Goal: Find contact information: Find contact information

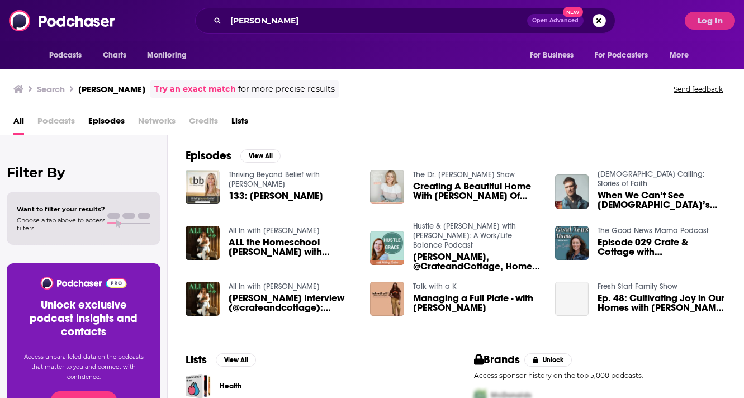
scroll to position [23, 0]
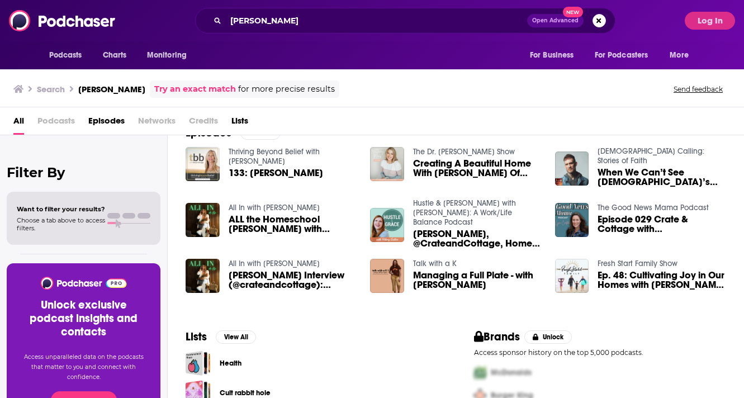
click at [292, 172] on span "133: Rachel Van Kluyve" at bounding box center [276, 173] width 95 height 10
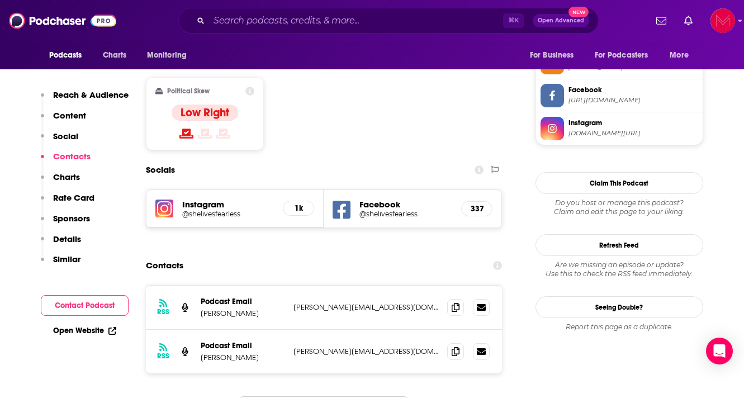
scroll to position [967, 0]
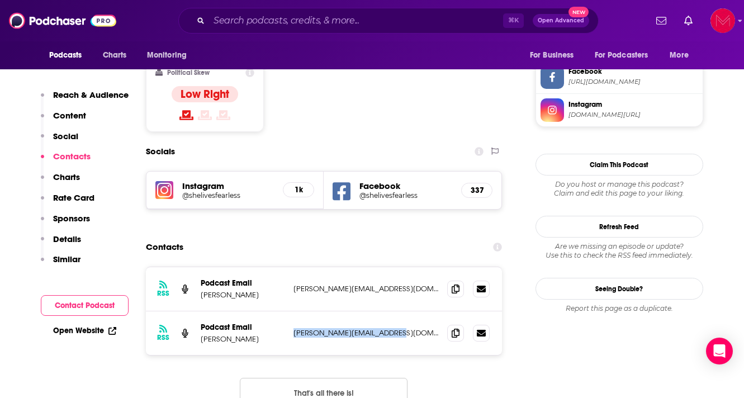
drag, startPoint x: 390, startPoint y: 264, endPoint x: 291, endPoint y: 267, distance: 98.4
click at [291, 311] on div "RSS Podcast Email [PERSON_NAME] [PERSON_NAME][EMAIL_ADDRESS][DOMAIN_NAME] [PERS…" at bounding box center [324, 333] width 357 height 44
copy p "[PERSON_NAME][EMAIL_ADDRESS][DOMAIN_NAME]"
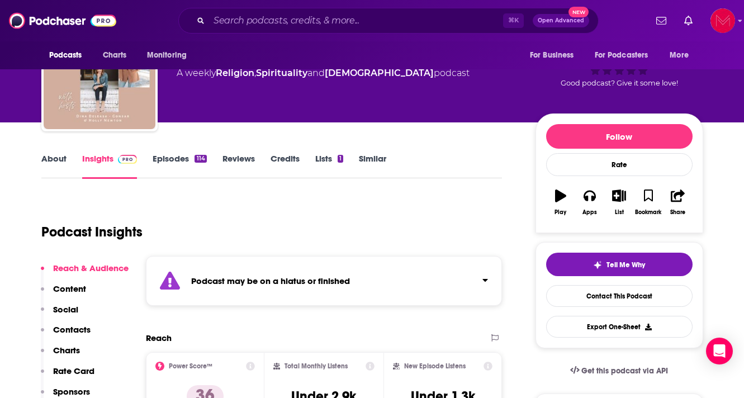
scroll to position [0, 0]
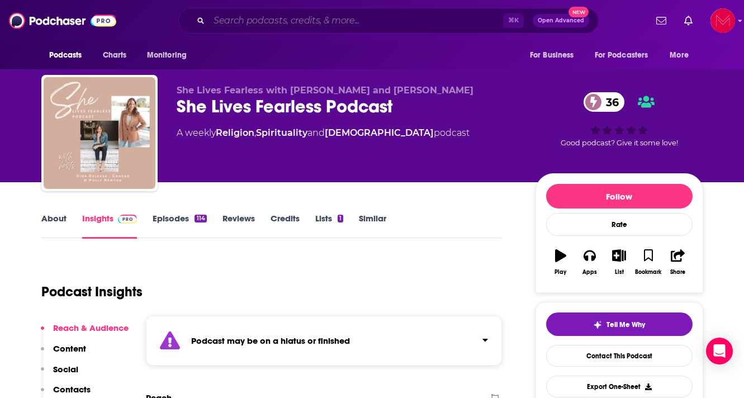
click at [369, 21] on input "Search podcasts, credits, & more..." at bounding box center [356, 21] width 294 height 18
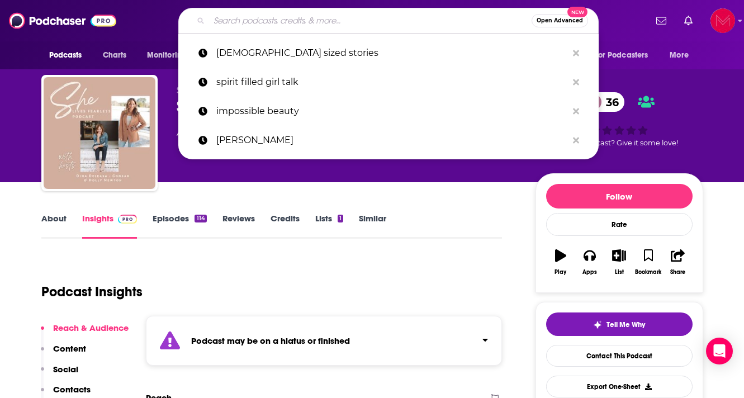
paste input "Truth Talks with [PERSON_NAME]"
type input "Truth Talks with [PERSON_NAME]"
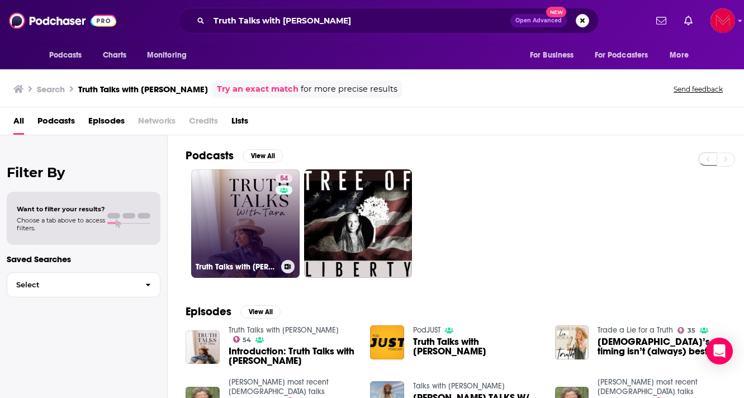
click at [238, 233] on link "54 Truth Talks with [PERSON_NAME]" at bounding box center [245, 223] width 108 height 108
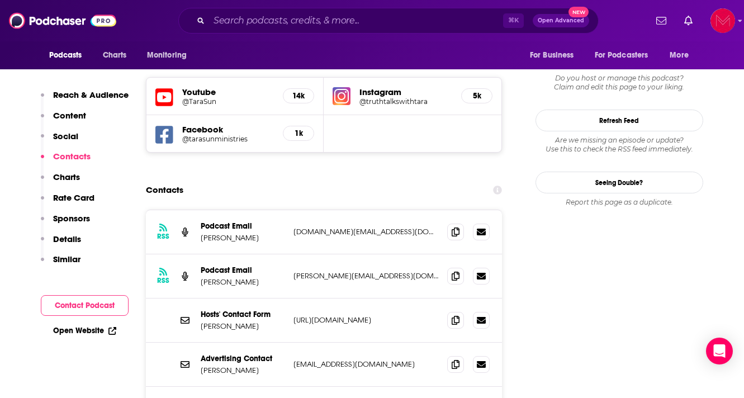
scroll to position [1006, 0]
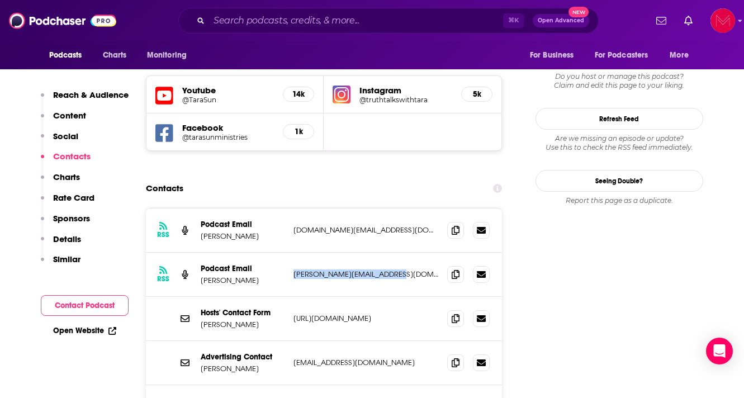
drag, startPoint x: 402, startPoint y: 205, endPoint x: 292, endPoint y: 206, distance: 110.2
click at [292, 253] on div "RSS Podcast Email [PERSON_NAME] [PERSON_NAME][EMAIL_ADDRESS][DOMAIN_NAME] [PERS…" at bounding box center [324, 275] width 357 height 44
copy p "[PERSON_NAME][EMAIL_ADDRESS][DOMAIN_NAME]"
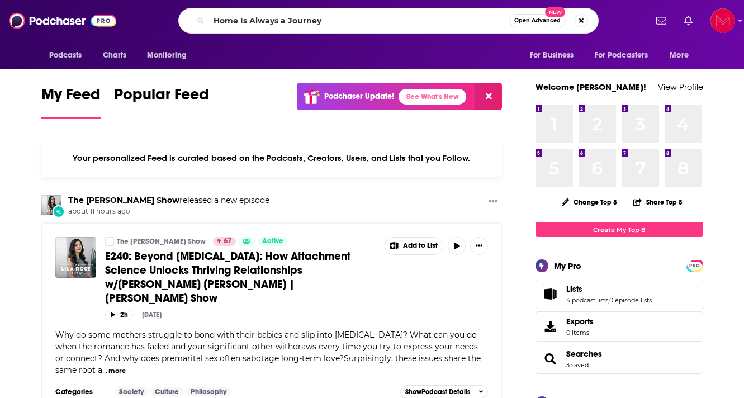
type input "Home Is Always a Journey"
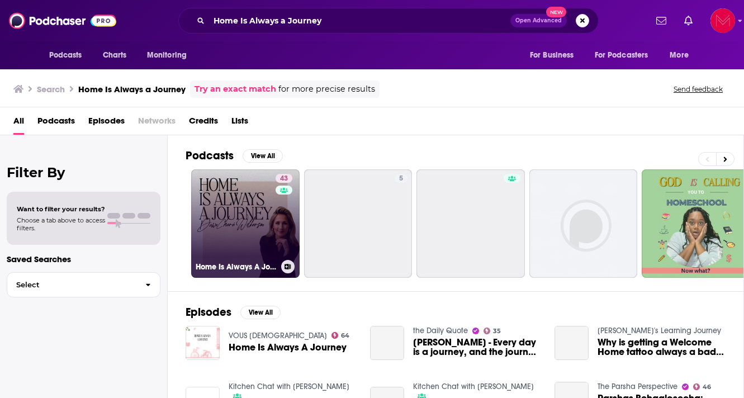
click at [242, 224] on link "43 Home Is Always A Journey" at bounding box center [245, 223] width 108 height 108
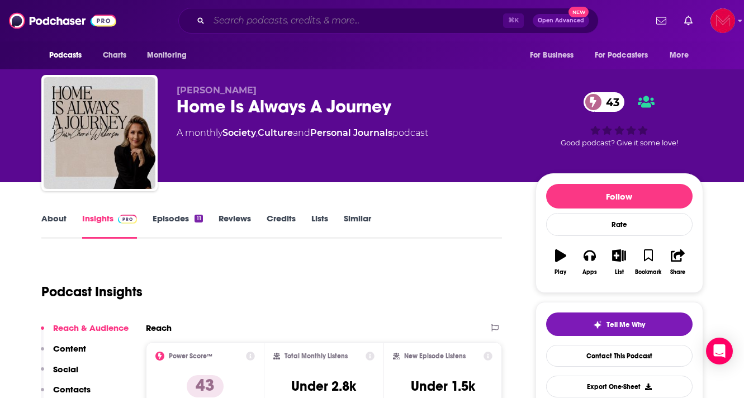
click at [342, 23] on input "Search podcasts, credits, & more..." at bounding box center [356, 21] width 294 height 18
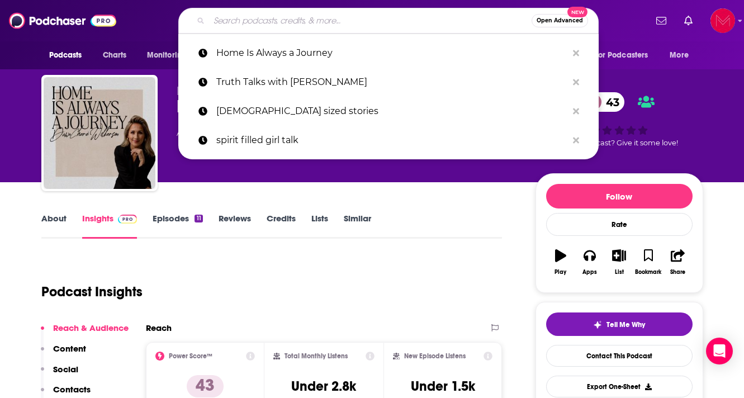
paste input "Conversations with John and Lisa Bevere"
type input "Conversations with John and Lisa Bevere"
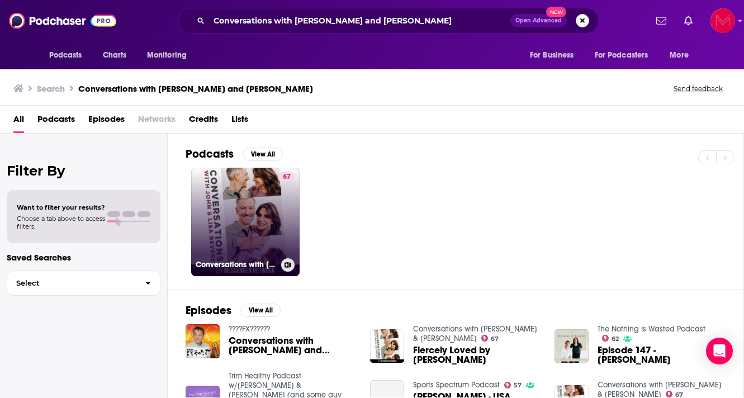
click at [252, 220] on link "67 Conversations with John & Lisa Bevere" at bounding box center [245, 222] width 108 height 108
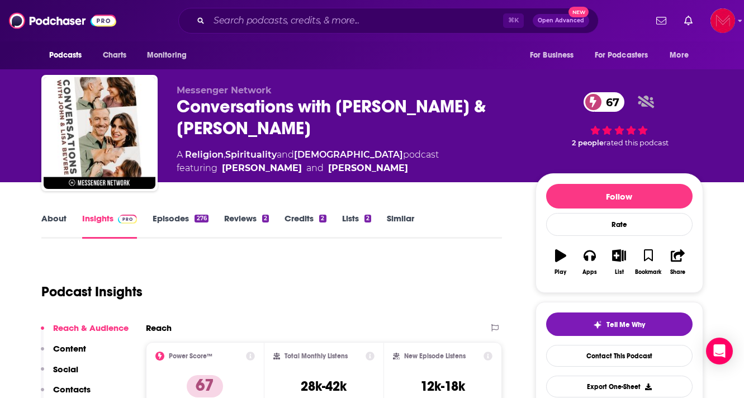
click at [167, 223] on link "Episodes 276" at bounding box center [180, 226] width 55 height 26
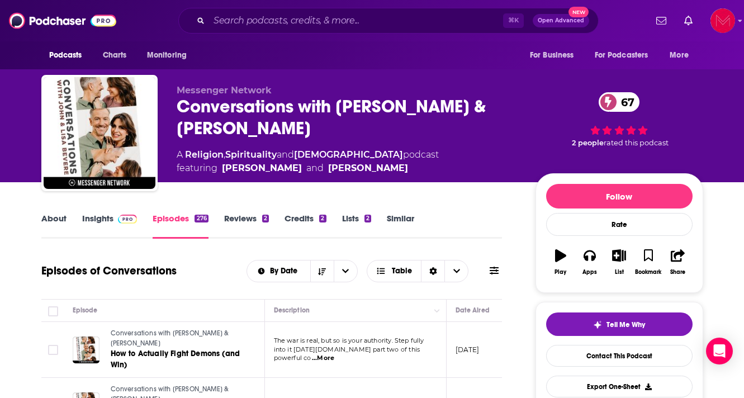
click at [107, 219] on link "Insights" at bounding box center [109, 226] width 55 height 26
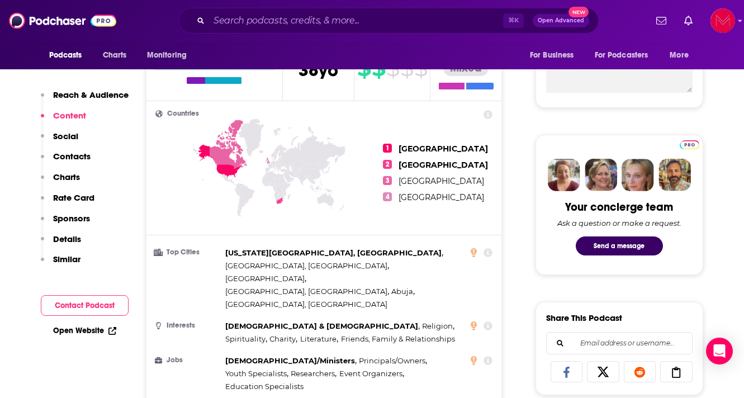
scroll to position [283, 0]
